Goal: Navigation & Orientation: Find specific page/section

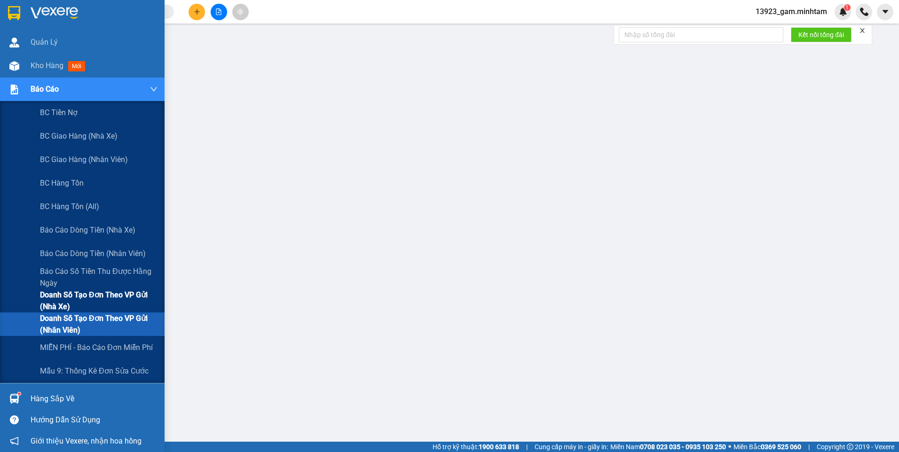
click at [86, 293] on span "Doanh số tạo đơn theo VP gửi (nhà xe)" at bounding box center [99, 301] width 118 height 24
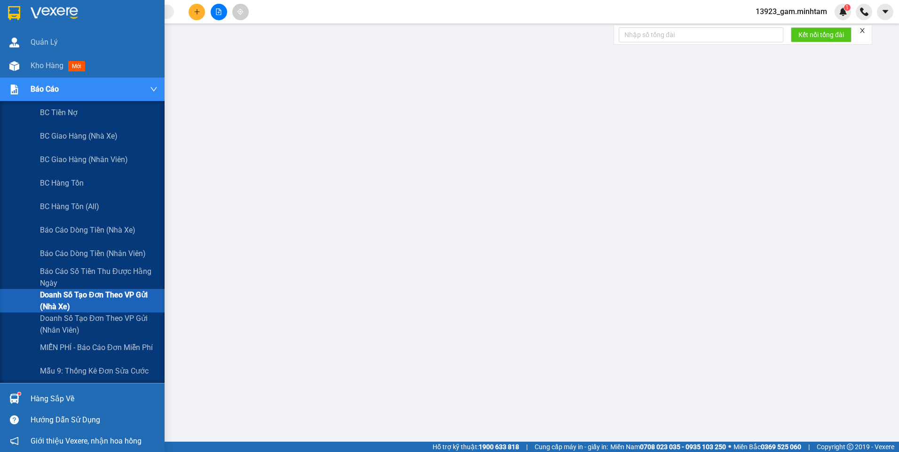
click at [93, 293] on span "Doanh số tạo đơn theo VP gửi (nhà xe)" at bounding box center [99, 301] width 118 height 24
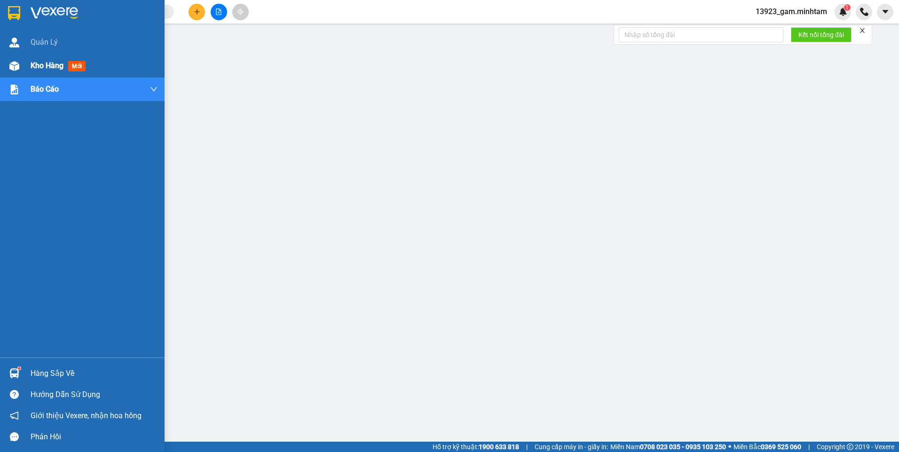
click at [38, 64] on span "Kho hàng" at bounding box center [47, 65] width 33 height 9
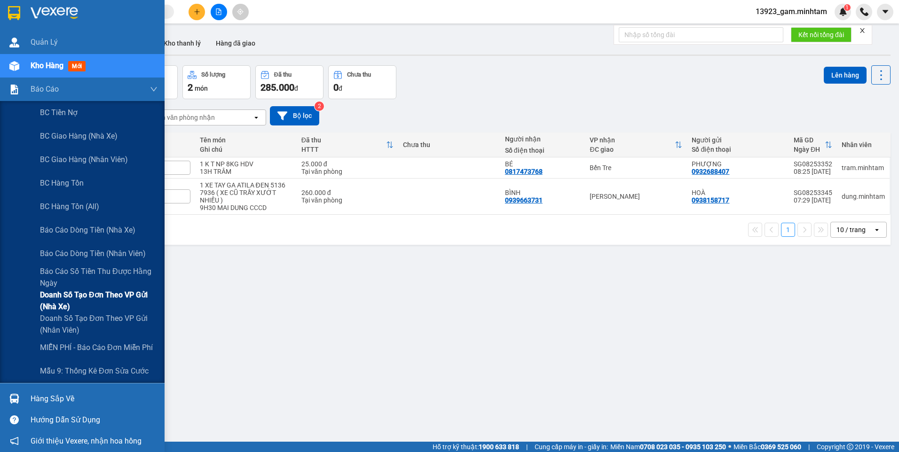
click at [102, 296] on span "Doanh số tạo đơn theo VP gửi (nhà xe)" at bounding box center [99, 301] width 118 height 24
